Goal: Information Seeking & Learning: Learn about a topic

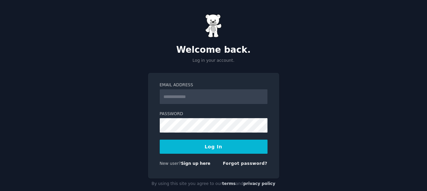
click at [185, 95] on input "Email Address" at bounding box center [214, 96] width 108 height 15
type input "**********"
click at [216, 153] on form "**********" at bounding box center [214, 125] width 108 height 87
click at [215, 151] on button "Log In" at bounding box center [214, 146] width 108 height 14
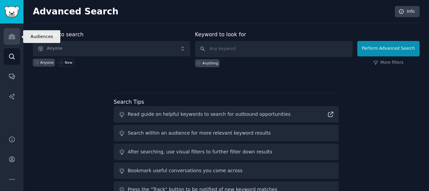
click at [14, 39] on icon "Sidebar" at bounding box center [12, 36] width 6 height 5
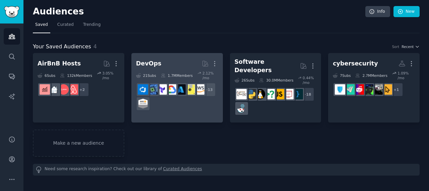
click at [165, 61] on h2 "DevOps More" at bounding box center [177, 64] width 82 height 12
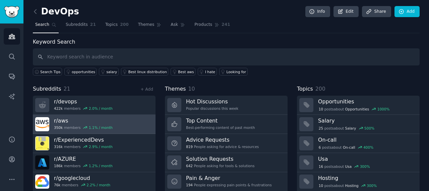
scroll to position [39, 0]
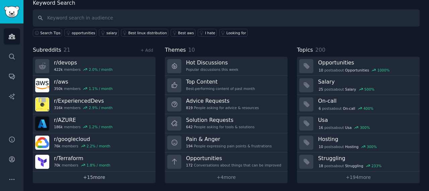
click at [104, 179] on link "+ 15 more" at bounding box center [94, 177] width 123 height 12
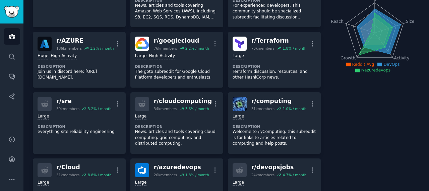
scroll to position [67, 0]
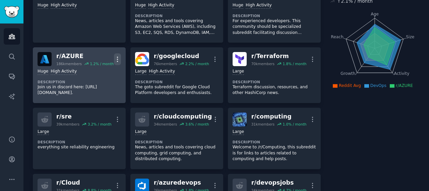
click at [115, 58] on icon "button" at bounding box center [117, 59] width 7 height 7
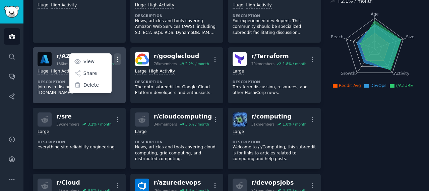
click at [115, 58] on icon "button" at bounding box center [117, 59] width 7 height 7
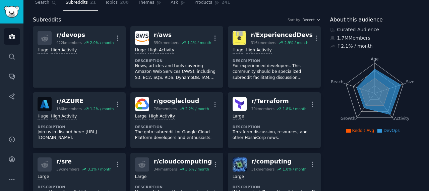
scroll to position [0, 0]
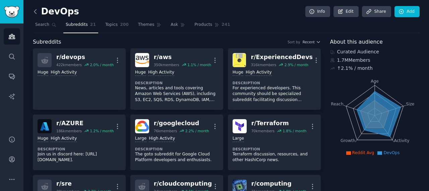
click at [38, 11] on icon at bounding box center [35, 11] width 7 height 7
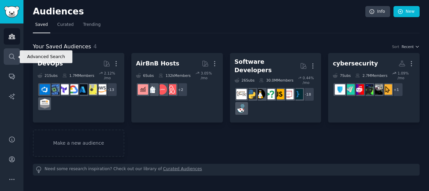
click at [15, 54] on link "Search" at bounding box center [12, 56] width 16 height 16
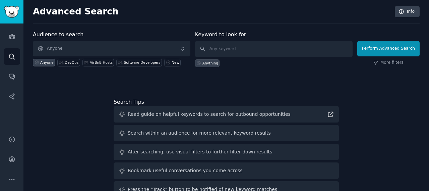
click at [110, 33] on div "Audience to search Anyone Anyone DevOps AirBnB Hosts Software Developers New" at bounding box center [111, 48] width 157 height 37
click at [118, 12] on h2 "Advanced Search" at bounding box center [212, 11] width 358 height 11
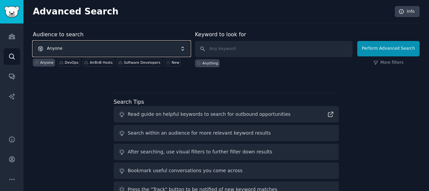
click at [128, 47] on span "Anyone" at bounding box center [111, 48] width 157 height 15
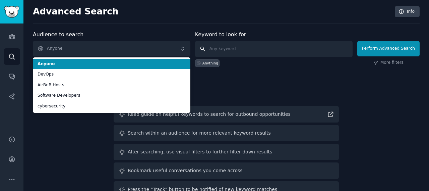
click at [242, 47] on input "text" at bounding box center [273, 49] width 157 height 16
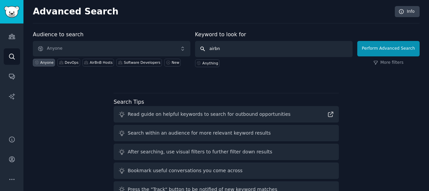
type input "airbnb"
click button "Perform Advanced Search" at bounding box center [388, 48] width 62 height 15
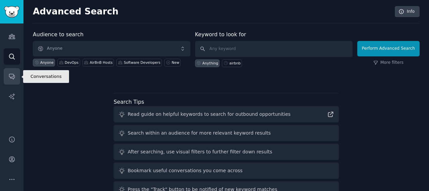
click at [15, 77] on link "Conversations" at bounding box center [12, 76] width 16 height 16
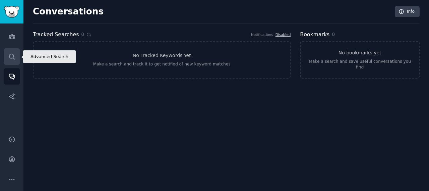
click at [9, 59] on icon "Sidebar" at bounding box center [11, 56] width 7 height 7
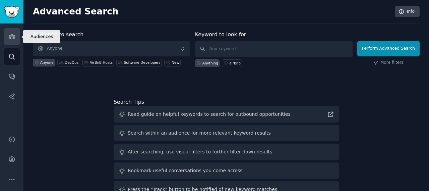
click at [9, 39] on icon "Sidebar" at bounding box center [11, 36] width 7 height 7
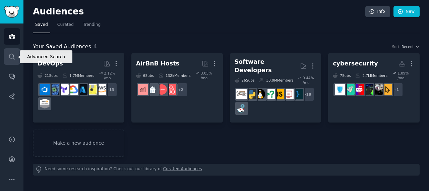
click at [11, 61] on link "Search" at bounding box center [12, 56] width 16 height 16
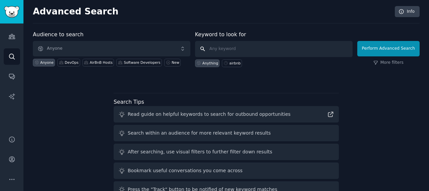
click at [247, 47] on input "text" at bounding box center [273, 49] width 157 height 16
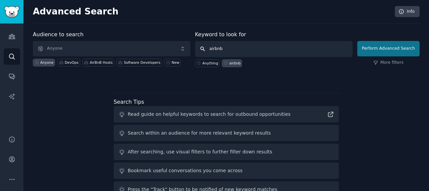
type input "airbnb"
click at [380, 52] on button "Perform Advanced Search" at bounding box center [388, 48] width 62 height 15
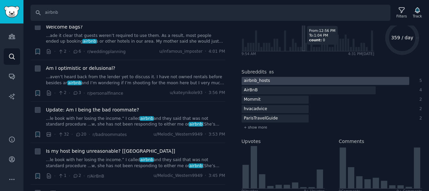
scroll to position [67, 0]
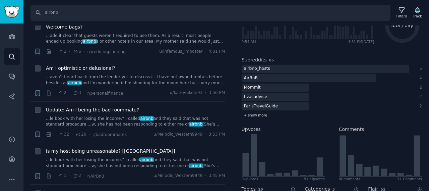
click at [262, 117] on span "+ show more" at bounding box center [255, 115] width 23 height 5
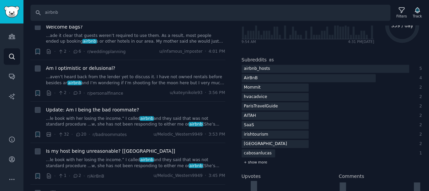
click at [259, 165] on div "+ show more" at bounding box center [331, 161] width 181 height 7
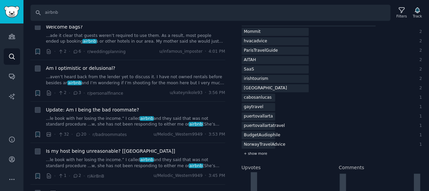
scroll to position [134, 0]
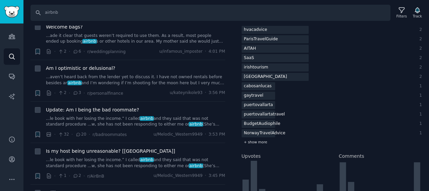
click at [263, 144] on span "+ show more" at bounding box center [255, 141] width 23 height 5
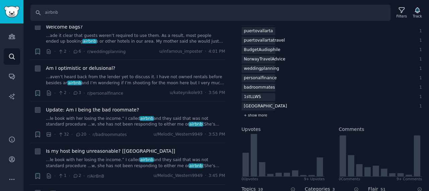
scroll to position [268, 0]
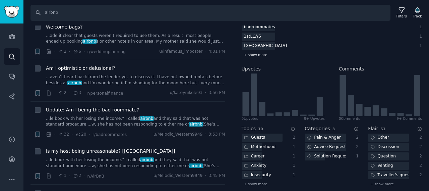
click at [255, 56] on span "+ show more" at bounding box center [255, 54] width 23 height 5
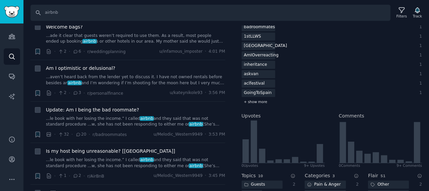
click at [256, 100] on span "+ show more" at bounding box center [255, 101] width 23 height 5
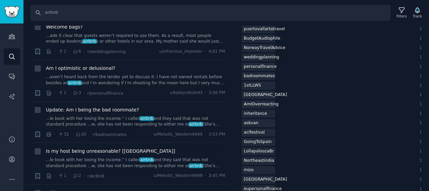
scroll to position [301, 0]
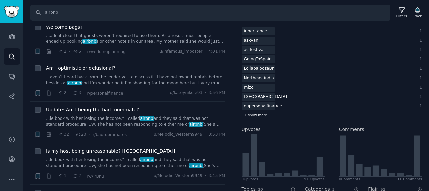
click at [252, 117] on div "+ show more" at bounding box center [331, 115] width 181 height 7
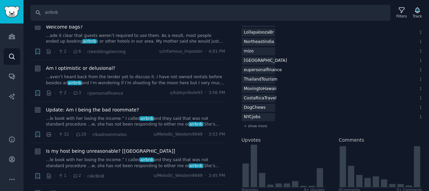
scroll to position [402, 0]
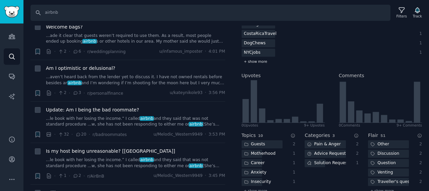
click at [255, 62] on span "+ show more" at bounding box center [255, 61] width 23 height 5
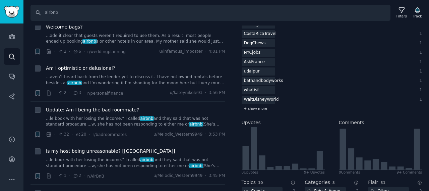
click at [255, 108] on span "+ show more" at bounding box center [255, 108] width 23 height 5
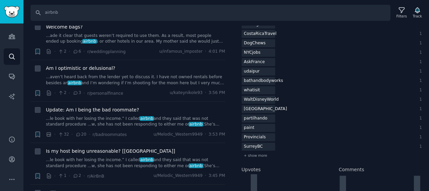
scroll to position [435, 0]
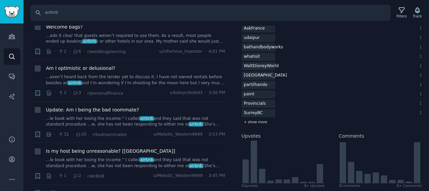
click at [253, 122] on span "+ show more" at bounding box center [255, 121] width 23 height 5
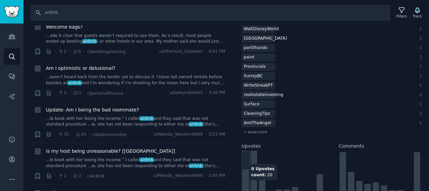
scroll to position [536, 0]
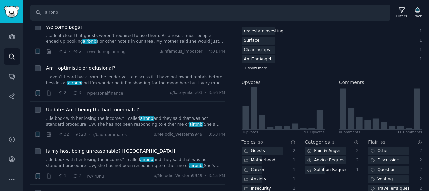
click at [255, 70] on div "+ show more" at bounding box center [331, 68] width 181 height 7
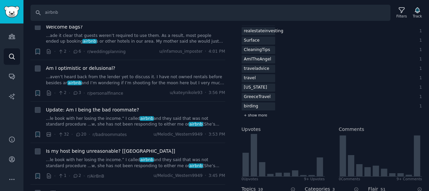
click at [262, 114] on span "+ show more" at bounding box center [255, 115] width 23 height 5
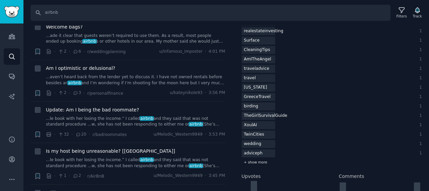
click at [259, 162] on span "+ show more" at bounding box center [255, 161] width 23 height 5
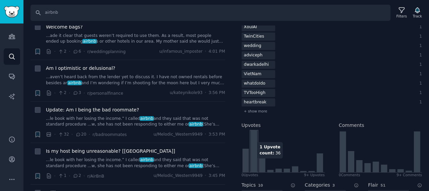
scroll to position [636, 0]
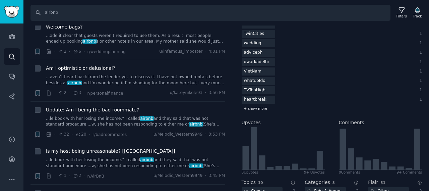
click at [253, 108] on span "+ show more" at bounding box center [255, 108] width 23 height 5
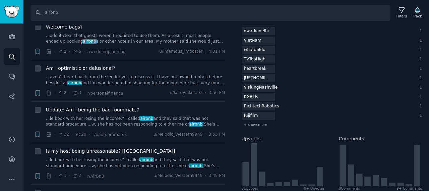
scroll to position [703, 0]
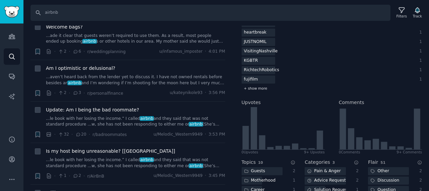
click at [255, 89] on span "+ show more" at bounding box center [255, 88] width 23 height 5
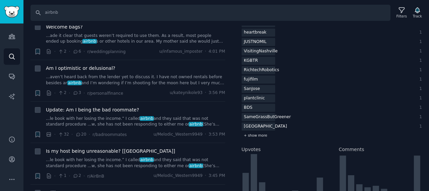
click at [258, 134] on span "+ show more" at bounding box center [255, 135] width 23 height 5
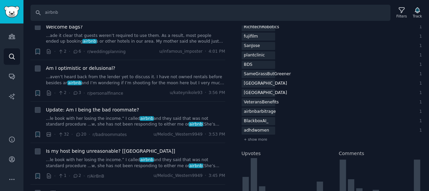
scroll to position [804, 0]
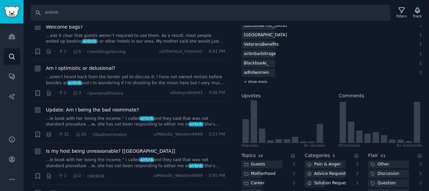
click at [246, 81] on span "+ show more" at bounding box center [255, 81] width 23 height 5
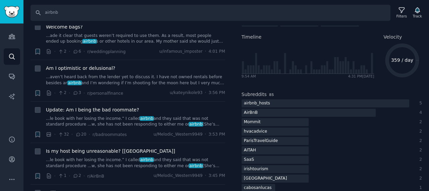
scroll to position [33, 0]
drag, startPoint x: 238, startPoint y: 83, endPoint x: 274, endPoint y: 86, distance: 35.7
click at [239, 83] on div "Filters Patterns Sentiment Ask Quick Filters No Duplicates Text Posts Only Not …" at bounding box center [331, 107] width 195 height 165
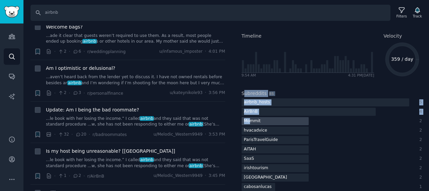
drag, startPoint x: 242, startPoint y: 86, endPoint x: 250, endPoint y: 121, distance: 35.5
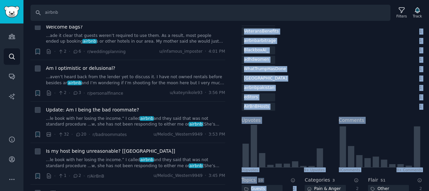
scroll to position [843, 0]
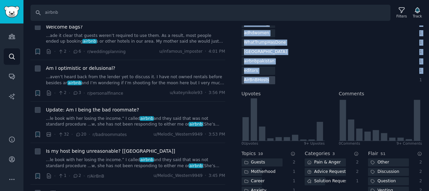
drag, startPoint x: 241, startPoint y: 85, endPoint x: 267, endPoint y: 82, distance: 25.9
click at [267, 82] on div "Filters Patterns Sentiment Ask Quick Filters No Duplicates Text Posts Only Not …" at bounding box center [331, 107] width 195 height 165
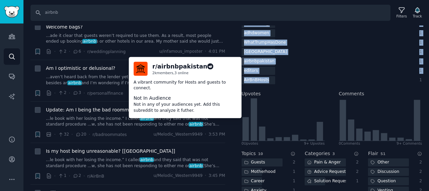
copy div "Subreddits 85 airbnb_hosts 5 AirBnB 4 Mommit 2 hvacadvice 2 ParisTravelGuide 2 …"
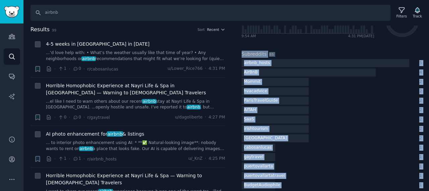
scroll to position [0, 0]
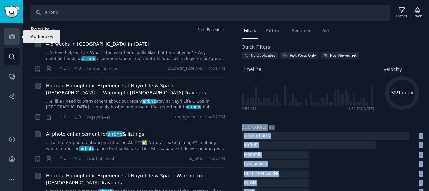
click at [13, 37] on icon "Sidebar" at bounding box center [11, 36] width 7 height 7
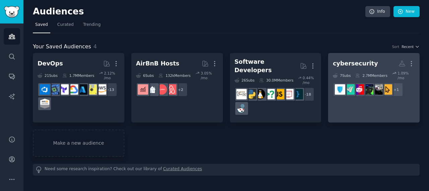
click at [366, 64] on div "cybersecurity" at bounding box center [355, 63] width 45 height 8
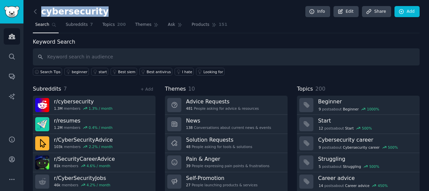
click at [96, 12] on div "cybersecurity Info Edit Share Add" at bounding box center [226, 13] width 386 height 14
copy h2 "cybersecurity"
click at [13, 37] on icon "Sidebar" at bounding box center [12, 36] width 6 height 5
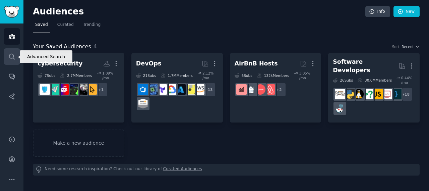
click at [16, 58] on link "Search" at bounding box center [12, 56] width 16 height 16
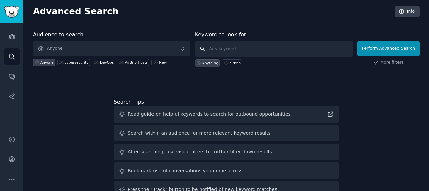
click at [253, 46] on input "text" at bounding box center [273, 49] width 157 height 16
paste input "cybersecurity"
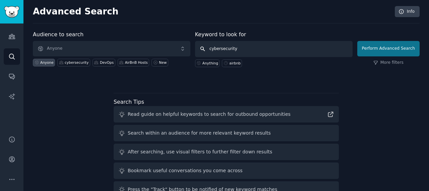
type input "cybersecurity"
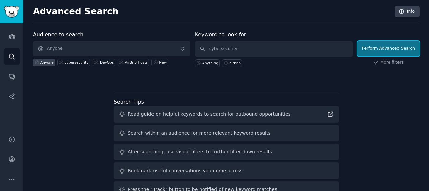
click at [412, 48] on button "Perform Advanced Search" at bounding box center [388, 48] width 62 height 15
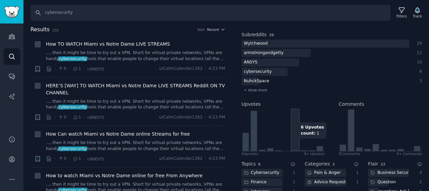
scroll to position [100, 0]
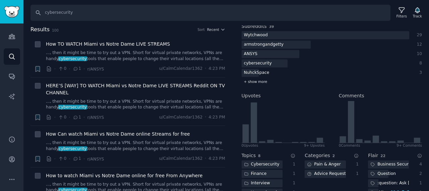
click at [254, 83] on span "+ show more" at bounding box center [255, 81] width 23 height 5
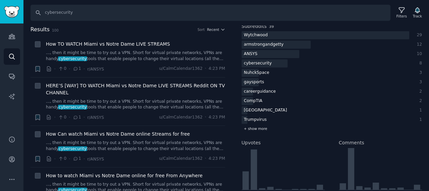
click at [263, 128] on span "+ show more" at bounding box center [255, 128] width 23 height 5
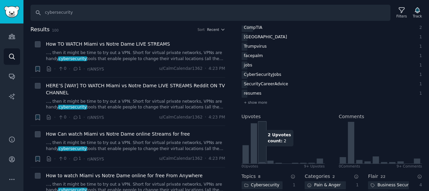
scroll to position [201, 0]
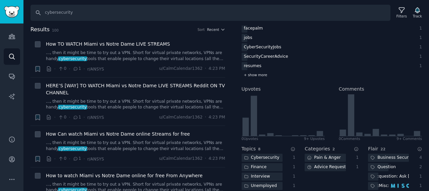
click at [251, 76] on span "+ show more" at bounding box center [255, 74] width 23 height 5
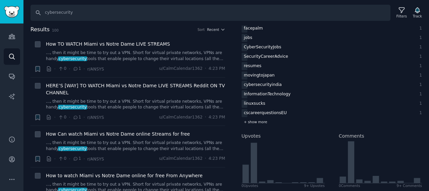
click at [258, 121] on span "+ show more" at bounding box center [255, 121] width 23 height 5
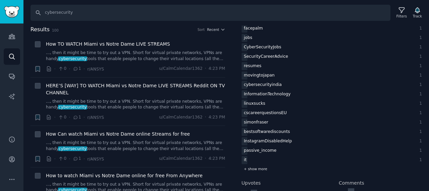
click at [258, 170] on span "+ show more" at bounding box center [255, 168] width 23 height 5
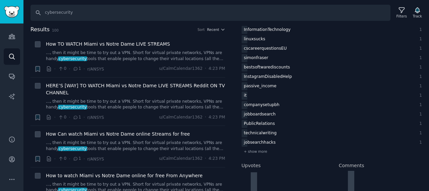
scroll to position [268, 0]
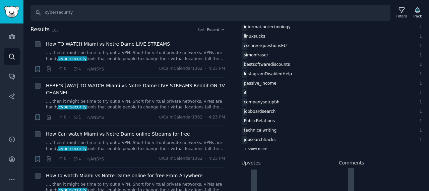
click at [252, 150] on span "+ show more" at bounding box center [255, 148] width 23 height 5
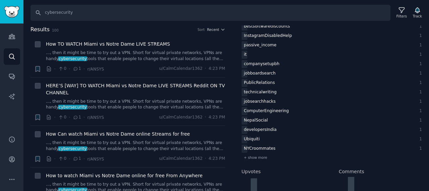
scroll to position [368, 0]
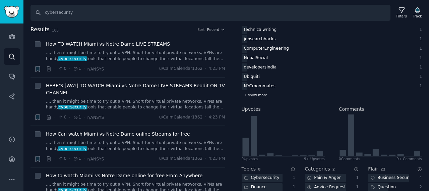
click at [257, 95] on span "+ show more" at bounding box center [255, 94] width 23 height 5
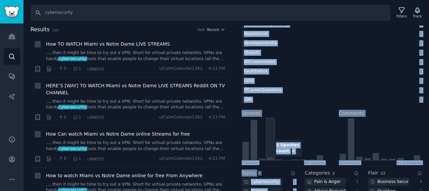
scroll to position [412, 0]
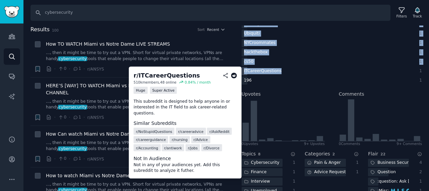
drag, startPoint x: 239, startPoint y: 119, endPoint x: 276, endPoint y: 70, distance: 61.0
click at [276, 70] on div "Filters Patterns Sentiment Ask Quick Filters No Duplicates Text Posts Only Not …" at bounding box center [331, 107] width 195 height 165
copy div "Subreddits 39 Wytchwood 29 armstrongandgetty 12 ANSYS 10 cybersecurity 8 NuhckS…"
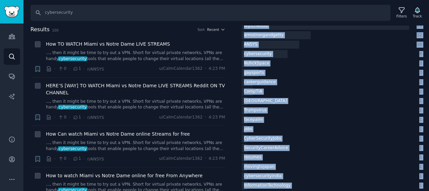
scroll to position [0, 0]
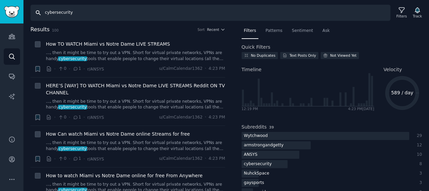
click at [82, 10] on input "cybersecurity" at bounding box center [210, 13] width 360 height 16
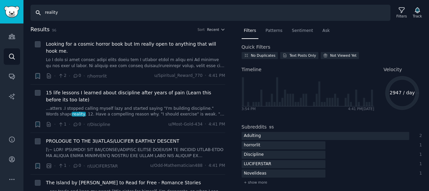
drag, startPoint x: 76, startPoint y: 13, endPoint x: 37, endPoint y: 8, distance: 38.9
click at [37, 8] on input "reality" at bounding box center [210, 13] width 360 height 16
paste input "text"
type input "realty"
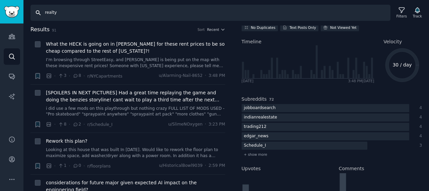
scroll to position [100, 0]
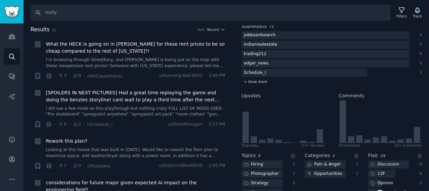
click at [253, 82] on span "+ show more" at bounding box center [255, 81] width 23 height 5
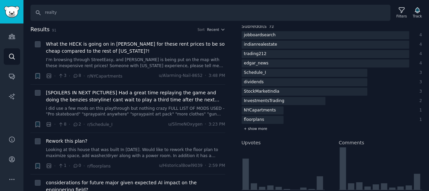
click at [252, 128] on span "+ show more" at bounding box center [255, 128] width 23 height 5
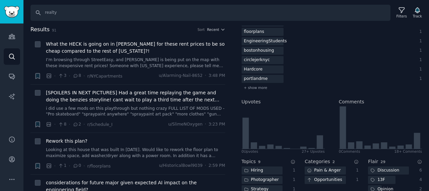
scroll to position [201, 0]
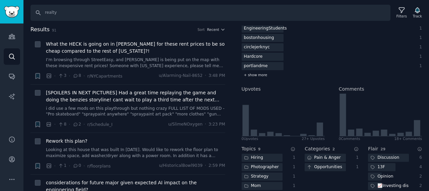
click at [252, 73] on span "+ show more" at bounding box center [255, 74] width 23 height 5
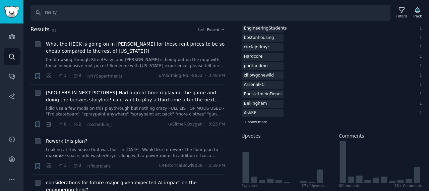
click at [253, 122] on span "+ show more" at bounding box center [255, 121] width 23 height 5
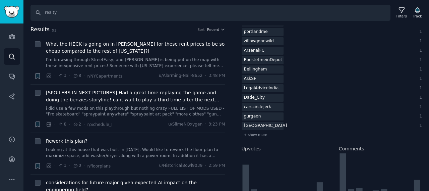
scroll to position [301, 0]
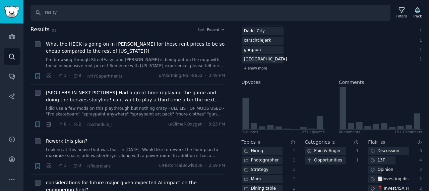
click at [255, 70] on span "+ show more" at bounding box center [255, 68] width 23 height 5
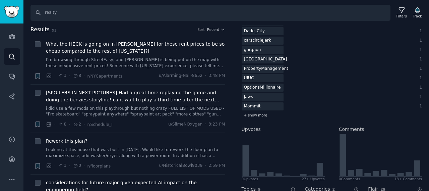
click at [251, 116] on span "+ show more" at bounding box center [255, 115] width 23 height 5
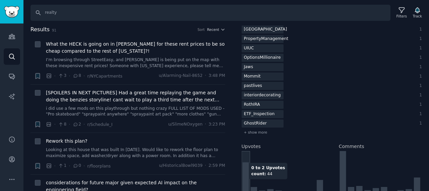
scroll to position [368, 0]
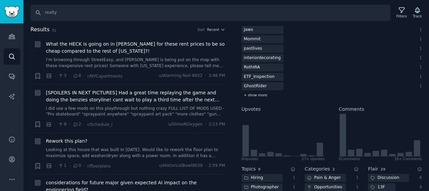
click at [253, 95] on span "+ show more" at bounding box center [255, 94] width 23 height 5
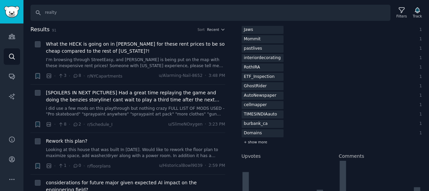
click at [251, 142] on span "+ show more" at bounding box center [255, 141] width 23 height 5
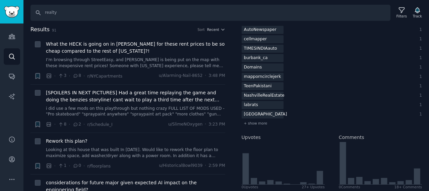
scroll to position [435, 0]
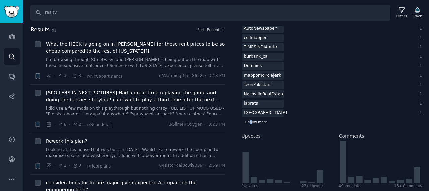
click at [250, 122] on span "+ show more" at bounding box center [255, 121] width 23 height 5
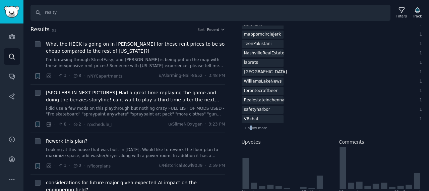
scroll to position [536, 0]
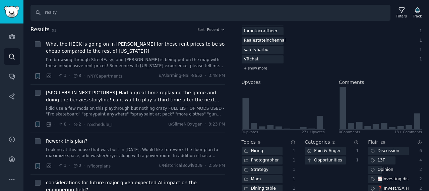
click at [257, 68] on span "+ show more" at bounding box center [255, 68] width 23 height 5
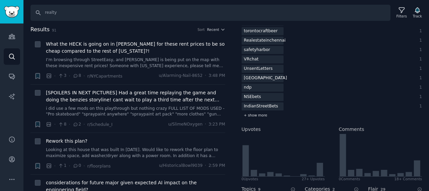
click at [257, 117] on span "+ show more" at bounding box center [255, 115] width 23 height 5
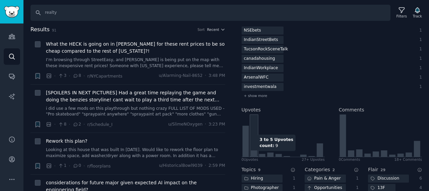
scroll to position [603, 0]
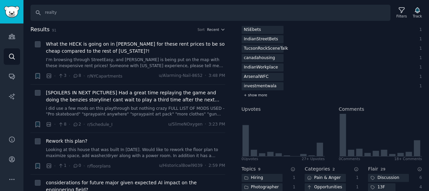
click at [255, 95] on span "+ show more" at bounding box center [255, 94] width 23 height 5
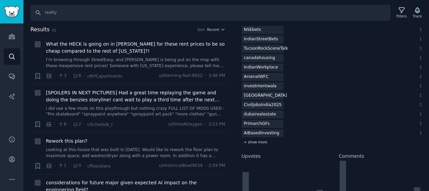
click at [255, 143] on span "+ show more" at bounding box center [255, 141] width 23 height 5
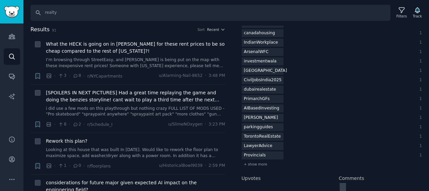
scroll to position [703, 0]
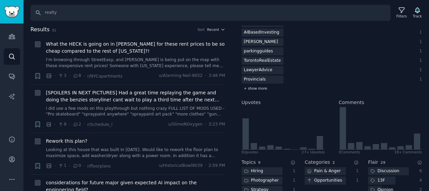
click at [260, 88] on span "+ show more" at bounding box center [255, 88] width 23 height 5
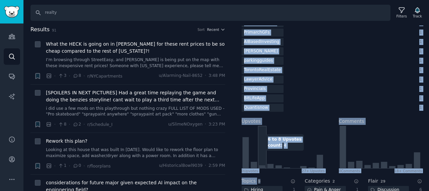
scroll to position [699, 0]
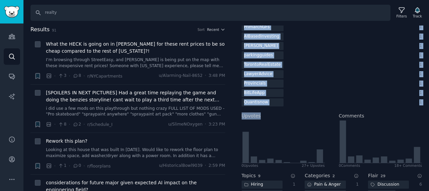
drag, startPoint x: 245, startPoint y: 127, endPoint x: 273, endPoint y: 109, distance: 33.4
click at [273, 109] on div "Filters Patterns Sentiment Ask Quick Filters No Duplicates Text Posts Only Not …" at bounding box center [331, 107] width 195 height 165
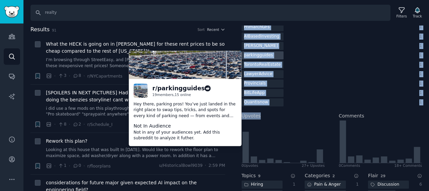
copy div "Subreddits 72 jobboardsearch 4 indianrealestate 4 trading212 4 edgar_news 4 Sch…"
